Goal: Check status

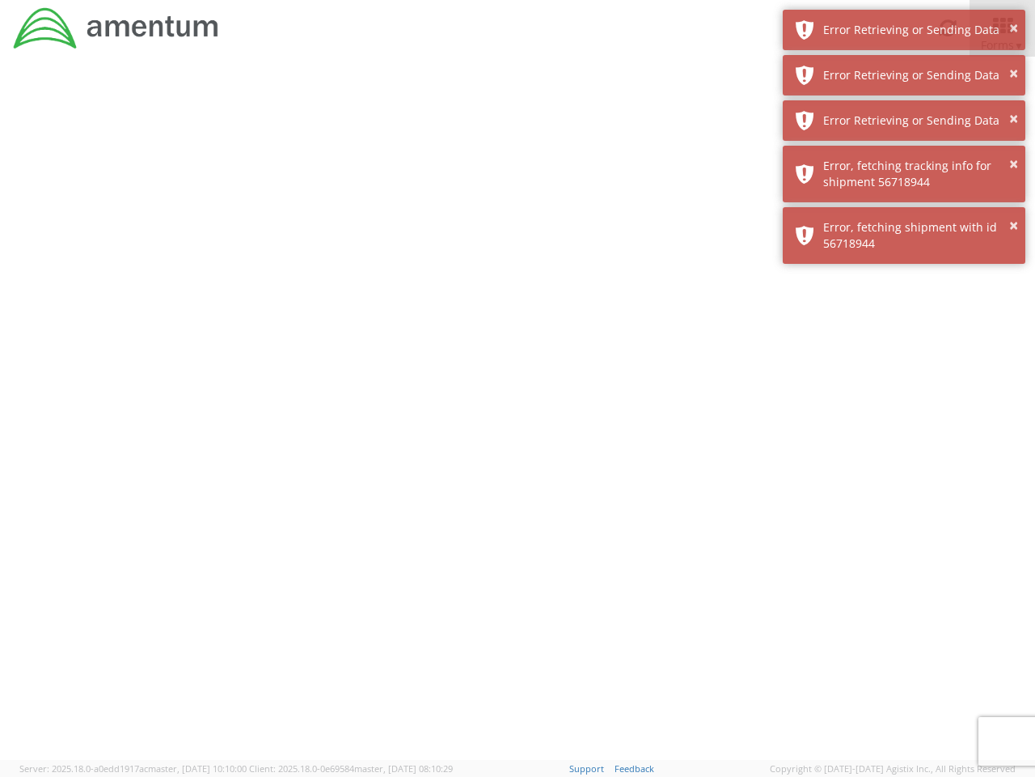
click at [518, 417] on div at bounding box center [517, 408] width 1035 height 703
click at [904, 30] on div "Error Retrieving or Sending Data" at bounding box center [918, 30] width 190 height 16
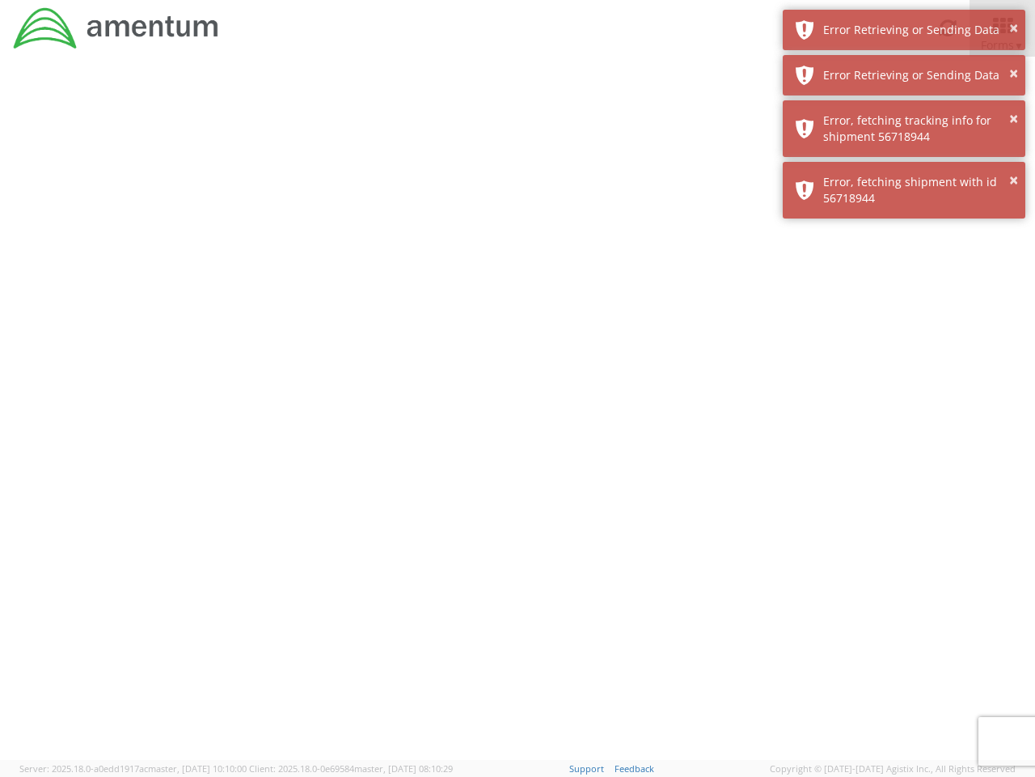
click at [904, 75] on div "Error Retrieving or Sending Data" at bounding box center [918, 75] width 190 height 16
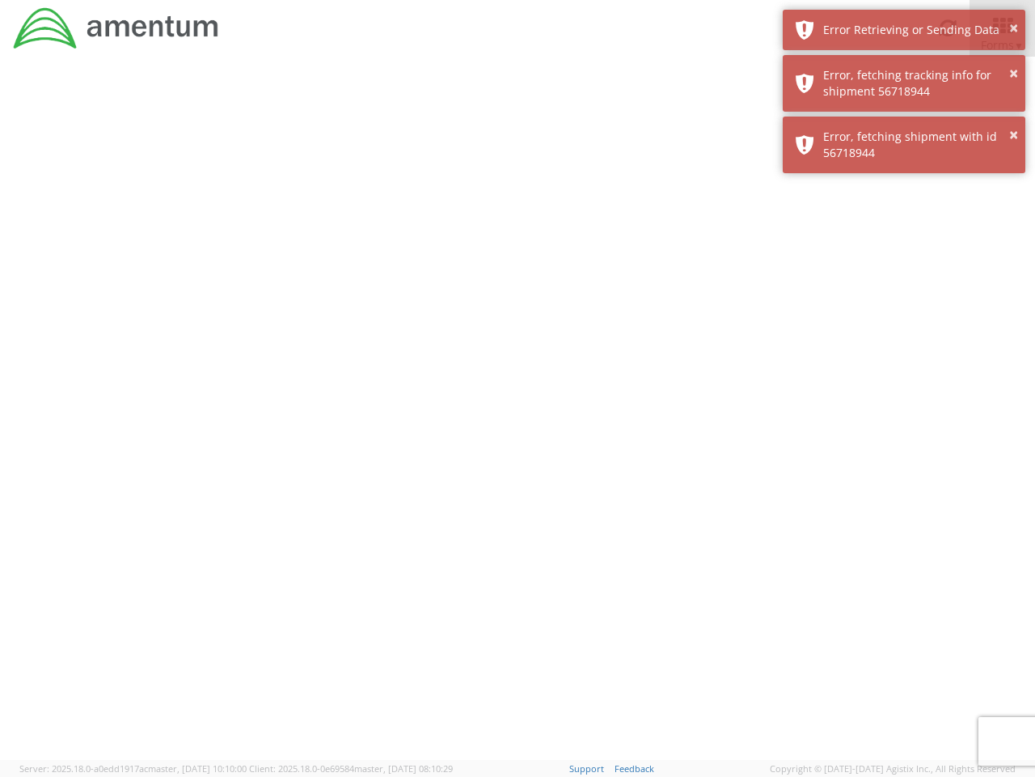
click at [904, 121] on div "× Error, fetching shipment with id 56718944" at bounding box center [904, 144] width 243 height 57
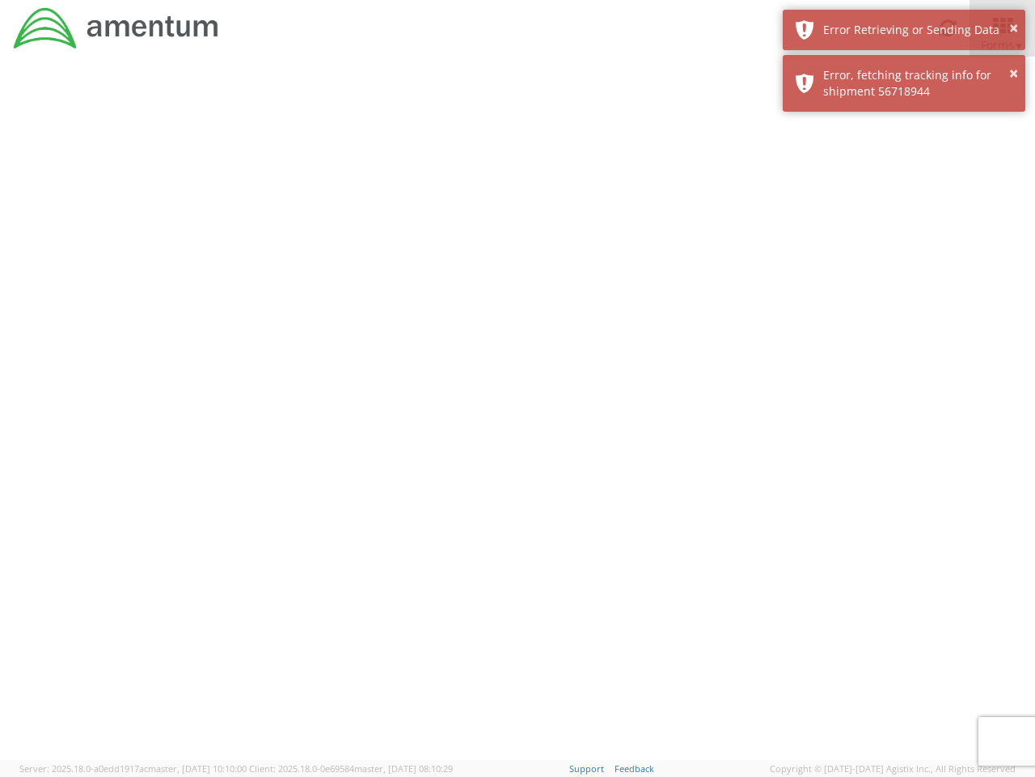
click at [904, 174] on div at bounding box center [517, 408] width 1035 height 703
click at [904, 235] on div at bounding box center [517, 408] width 1035 height 703
